Goal: Check status: Check status

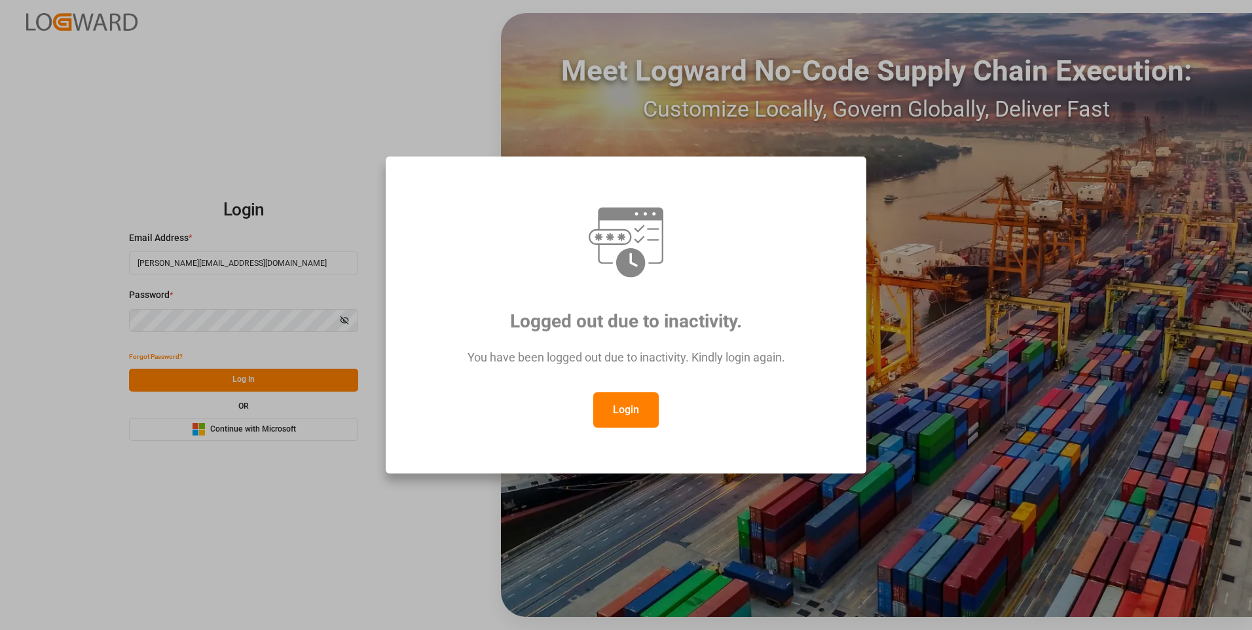
click at [618, 409] on button "Login" at bounding box center [625, 409] width 65 height 35
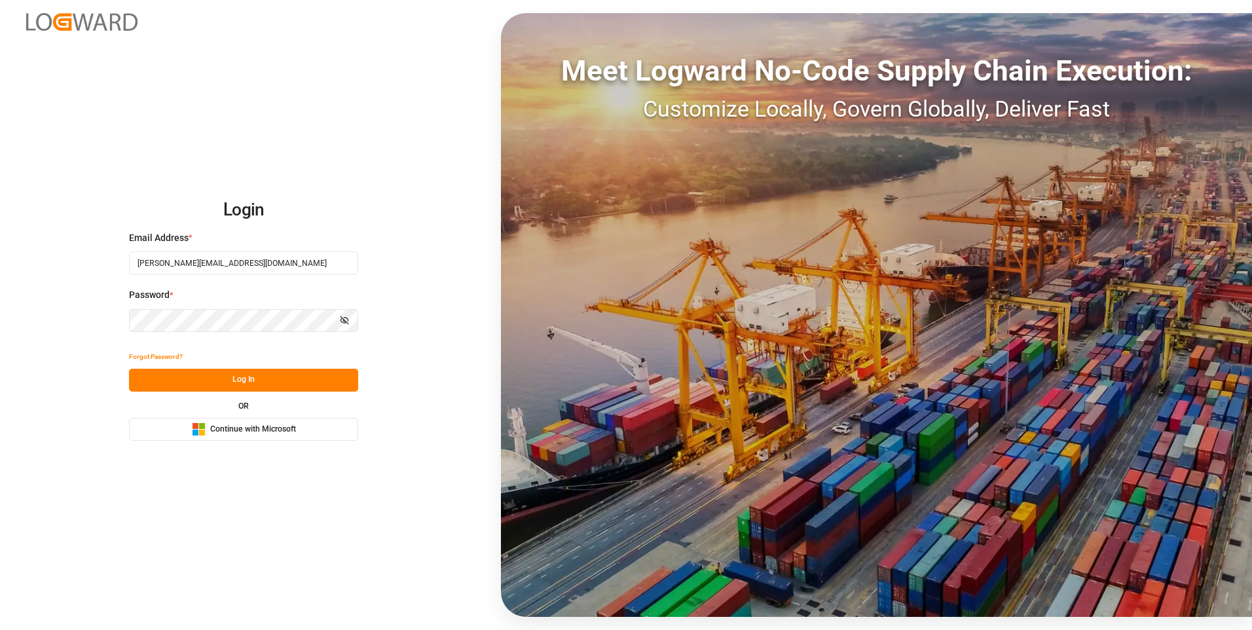
click at [251, 372] on button "Log In" at bounding box center [243, 380] width 229 height 23
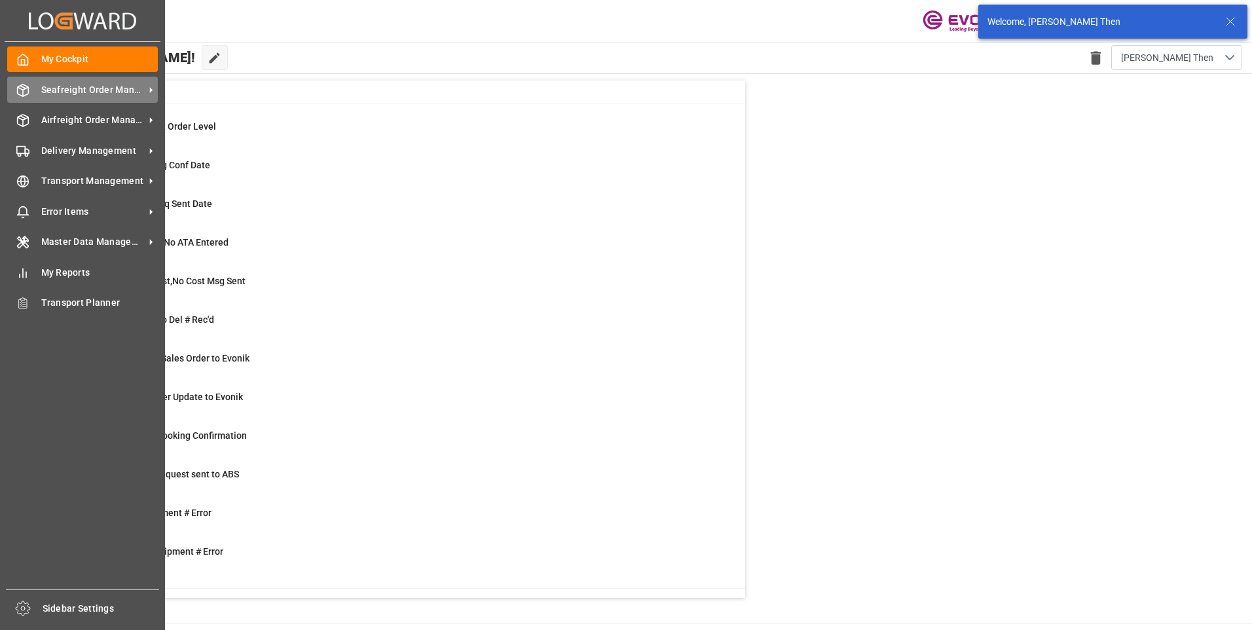
click at [18, 91] on icon at bounding box center [23, 90] width 11 height 12
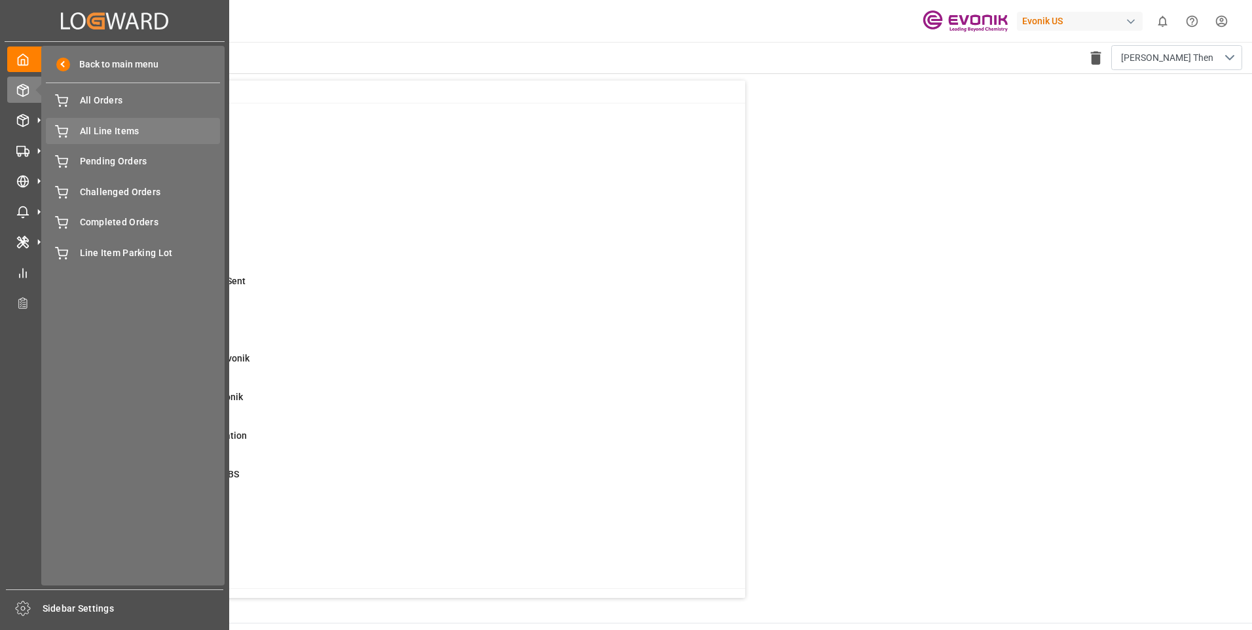
click at [90, 128] on span "All Line Items" at bounding box center [150, 131] width 141 height 14
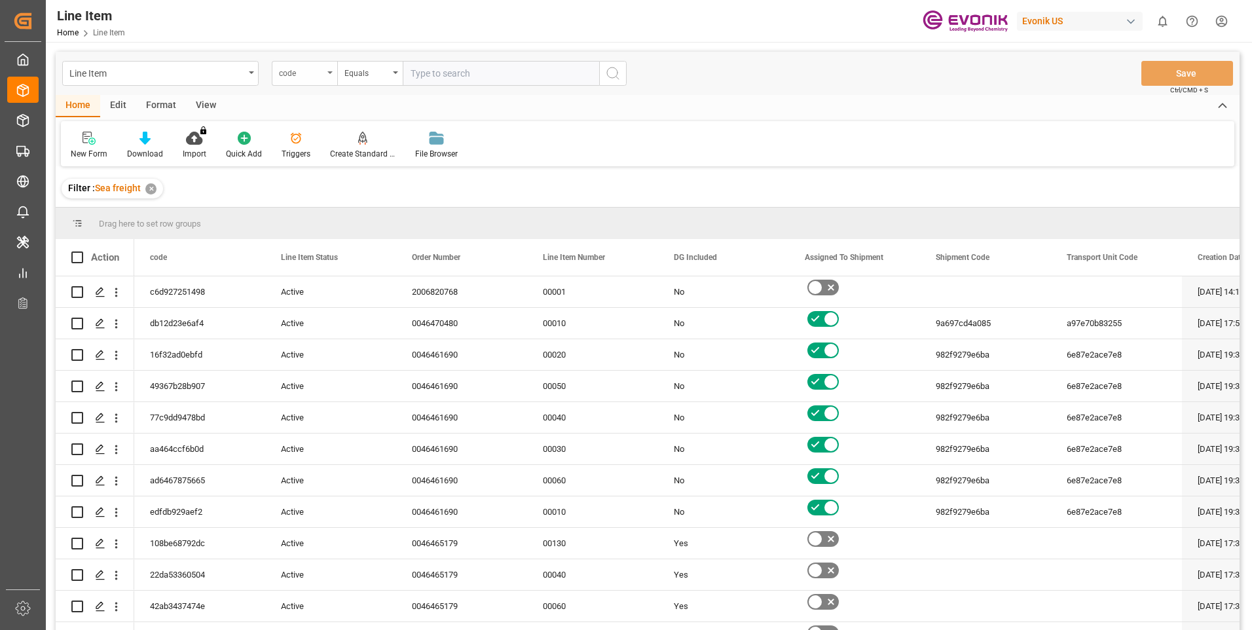
click at [323, 75] on div "code" at bounding box center [304, 73] width 65 height 25
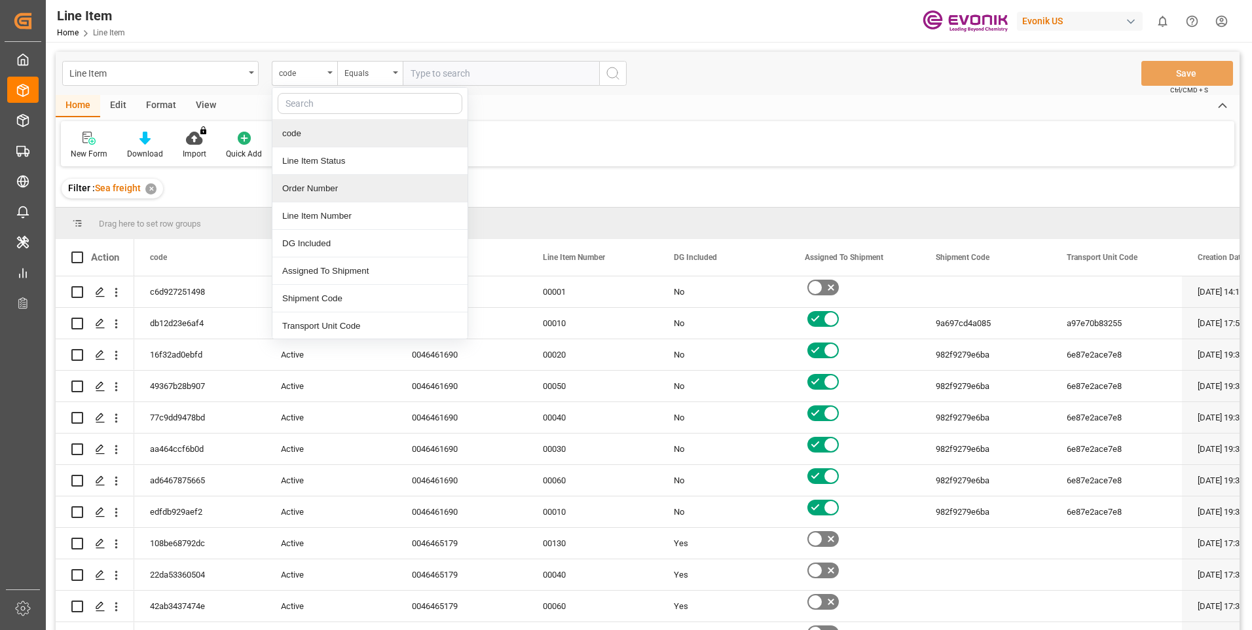
click at [299, 183] on div "Order Number" at bounding box center [369, 188] width 195 height 27
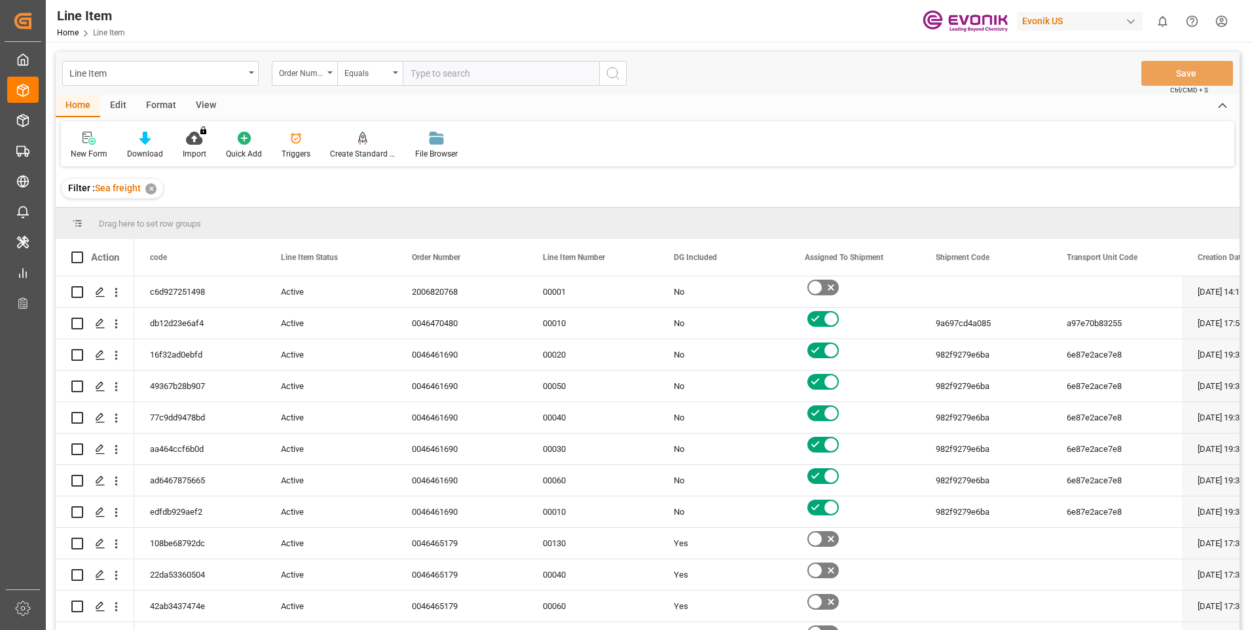
click at [552, 73] on input "text" at bounding box center [501, 73] width 196 height 25
paste input "2007180548"
type input "2007180548"
click at [608, 81] on icon "search button" at bounding box center [613, 73] width 16 height 16
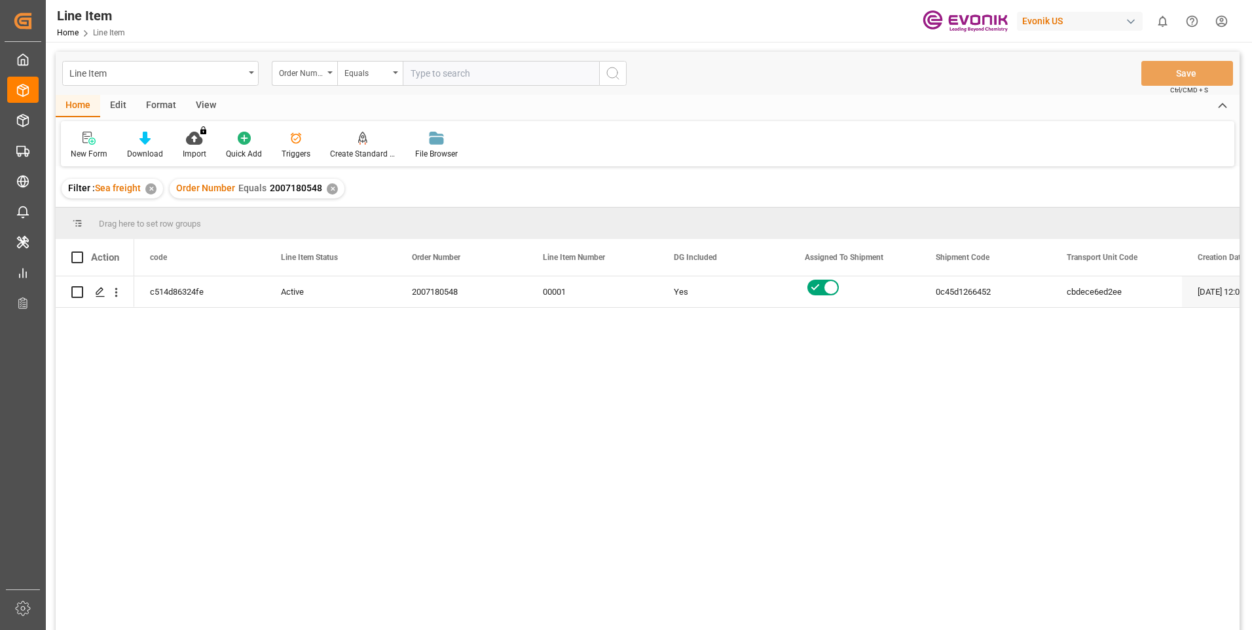
click at [215, 108] on div "View" at bounding box center [206, 106] width 40 height 22
click at [111, 154] on div "Standard Templates" at bounding box center [148, 145] width 85 height 29
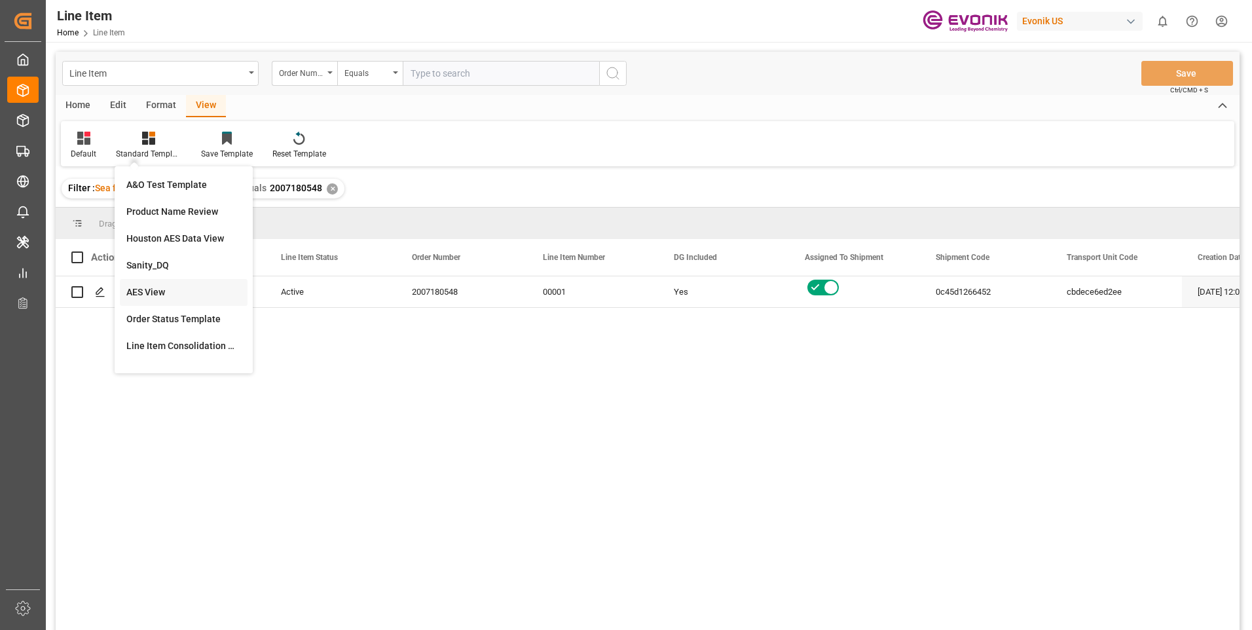
click at [149, 289] on div "AES View" at bounding box center [183, 292] width 115 height 14
